Goal: Entertainment & Leisure: Consume media (video, audio)

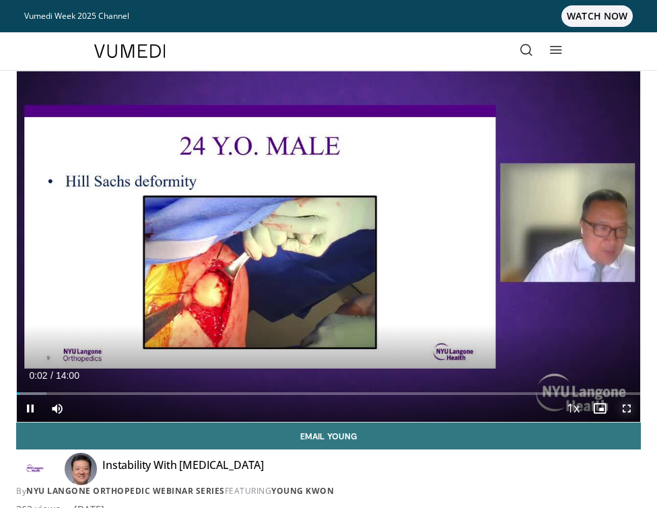
click at [619, 407] on span "Video Player" at bounding box center [626, 408] width 27 height 27
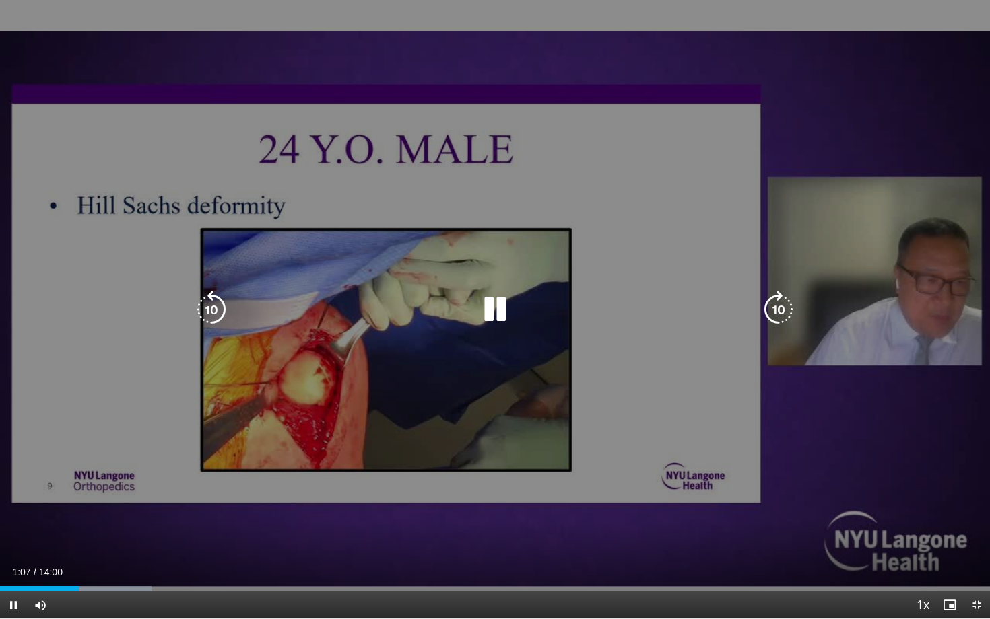
click at [496, 316] on icon "Video Player" at bounding box center [495, 310] width 38 height 38
click at [485, 308] on icon "Video Player" at bounding box center [495, 310] width 38 height 38
click at [505, 314] on icon "Video Player" at bounding box center [495, 310] width 38 height 38
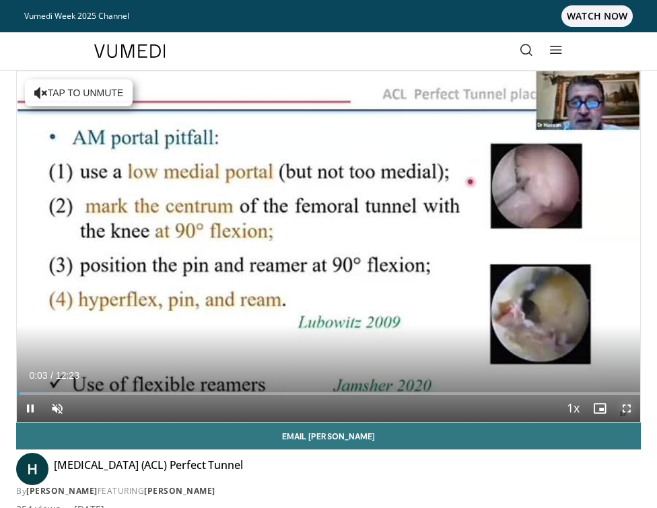
click at [627, 407] on span "Video Player" at bounding box center [626, 408] width 27 height 27
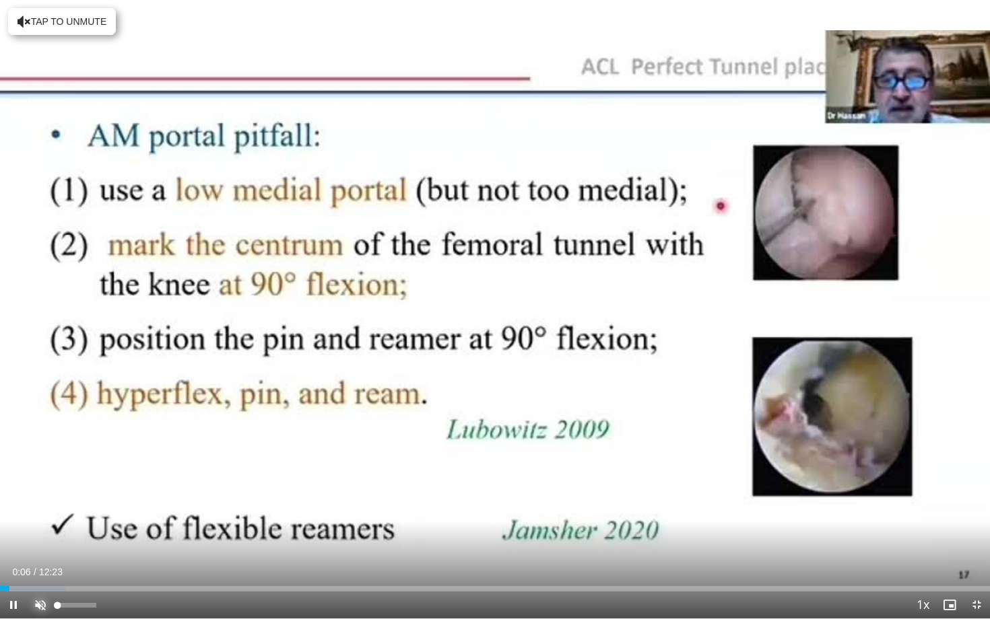
click at [38, 508] on span "Video Player" at bounding box center [40, 605] width 27 height 27
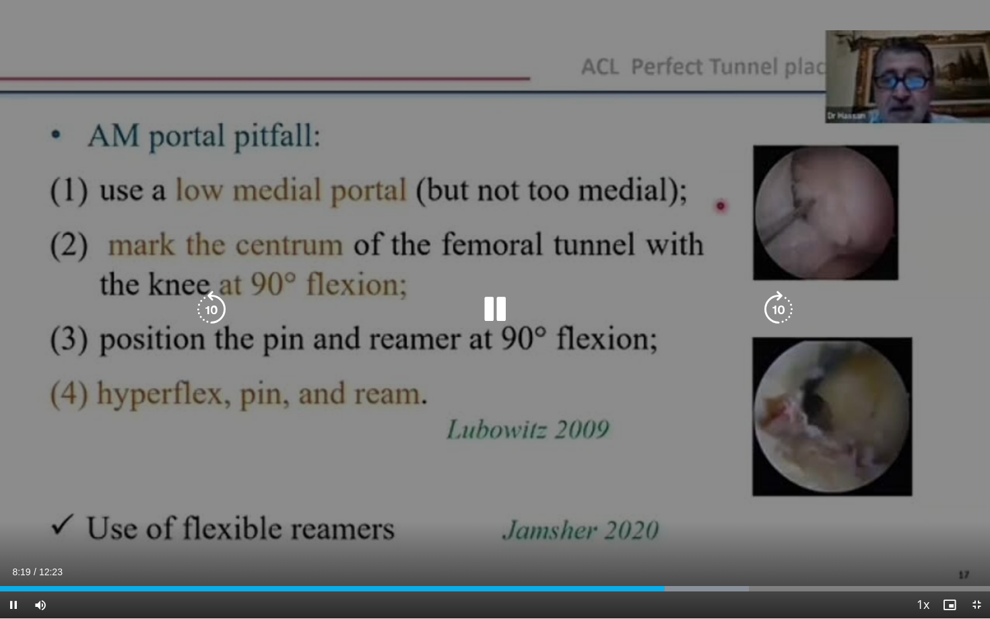
click at [496, 300] on icon "Video Player" at bounding box center [495, 310] width 38 height 38
